Goal: Find specific page/section: Find specific page/section

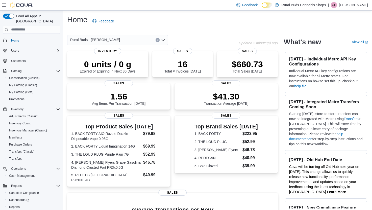
click at [356, 5] on p "Ginette Lucier" at bounding box center [353, 5] width 29 height 6
click at [340, 49] on span "Sign Out" at bounding box center [335, 48] width 14 height 5
